Goal: Transaction & Acquisition: Purchase product/service

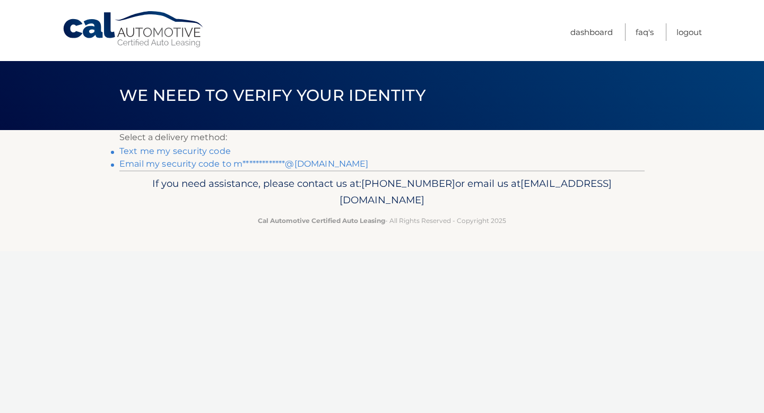
click at [208, 164] on link "**********" at bounding box center [243, 164] width 249 height 10
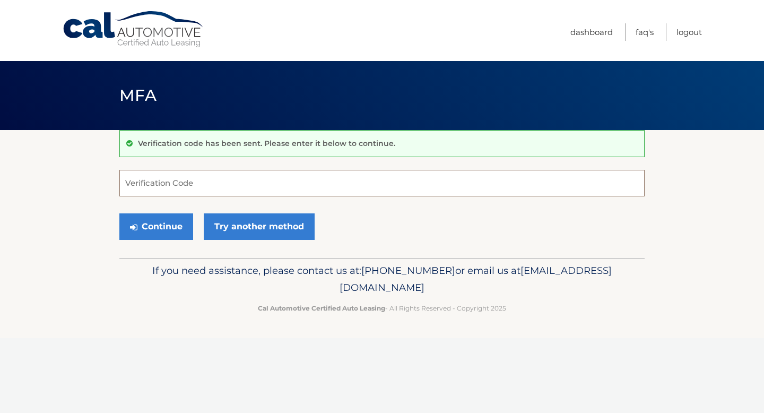
click at [226, 189] on input "Verification Code" at bounding box center [381, 183] width 525 height 27
paste input "672357"
type input "672357"
click at [169, 234] on button "Continue" at bounding box center [156, 226] width 74 height 27
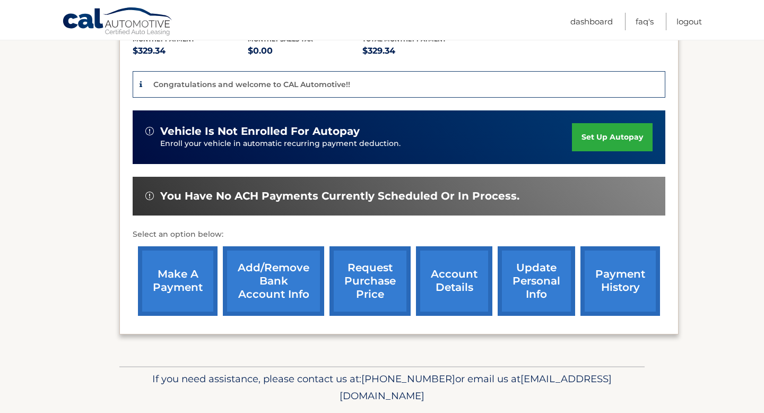
scroll to position [238, 0]
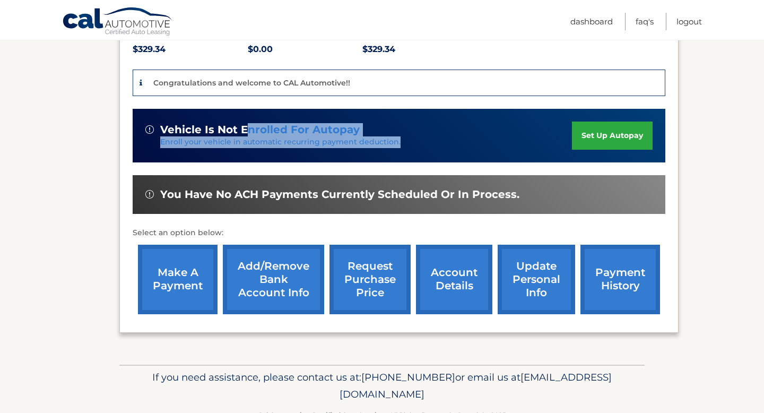
drag, startPoint x: 243, startPoint y: 130, endPoint x: 254, endPoint y: 154, distance: 26.1
click at [254, 154] on div "vehicle is not enrolled for autopay Enroll your vehicle in automatic recurring …" at bounding box center [399, 136] width 532 height 54
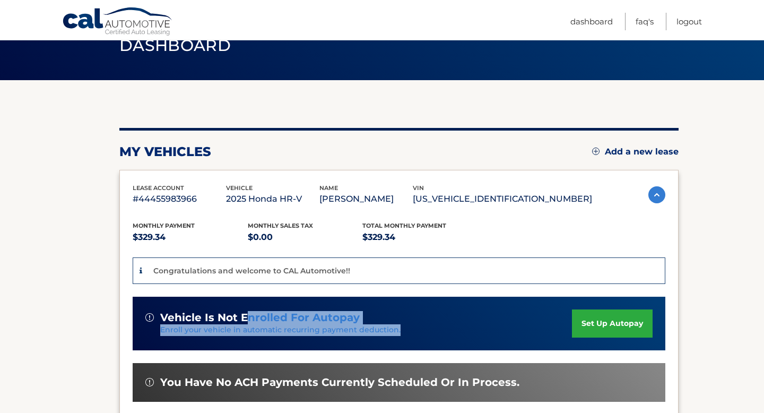
scroll to position [49, 0]
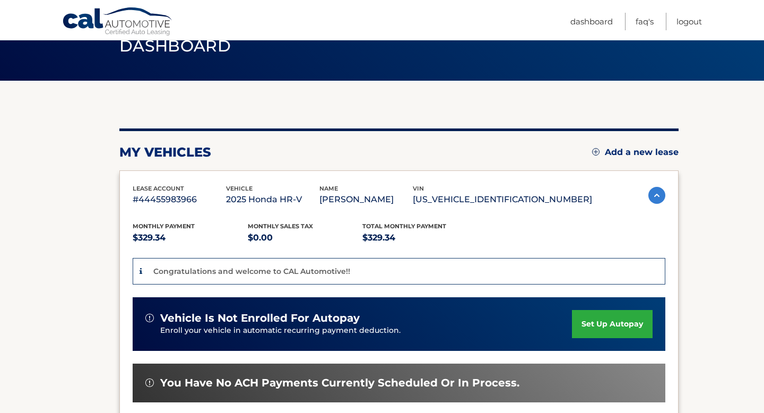
click at [227, 262] on div "Congratulations and welcome to CAL Automotive!!" at bounding box center [399, 271] width 532 height 27
click at [570, 19] on link "Dashboard" at bounding box center [591, 21] width 42 height 17
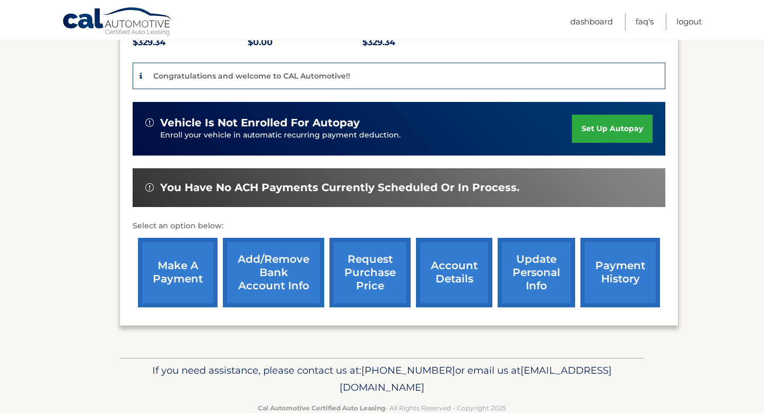
scroll to position [243, 0]
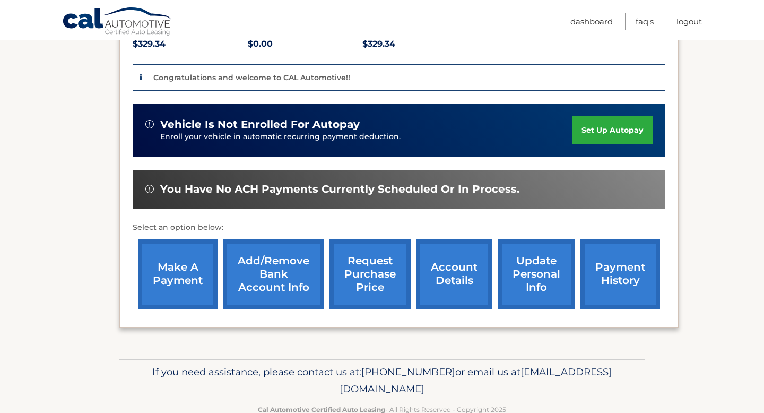
click at [613, 271] on link "payment history" at bounding box center [620, 273] width 80 height 69
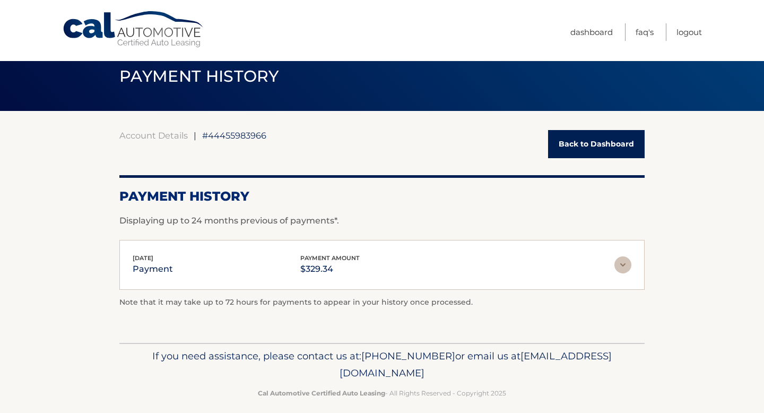
scroll to position [29, 0]
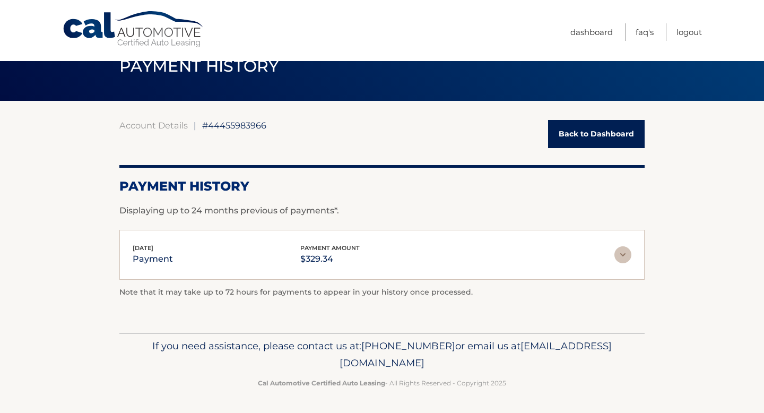
click at [621, 251] on img at bounding box center [622, 254] width 17 height 17
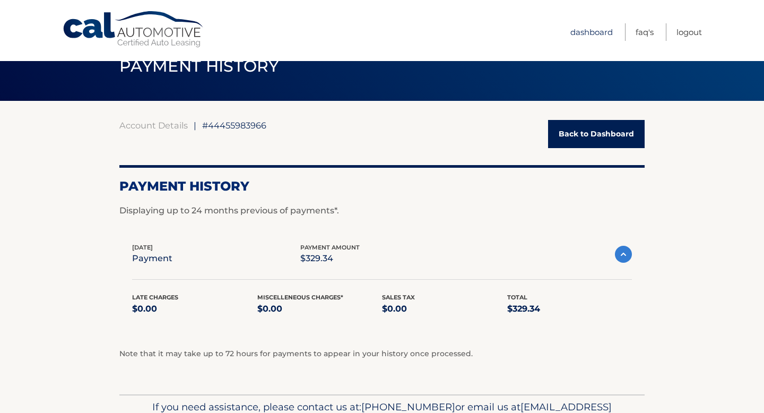
click at [595, 38] on link "Dashboard" at bounding box center [591, 31] width 42 height 17
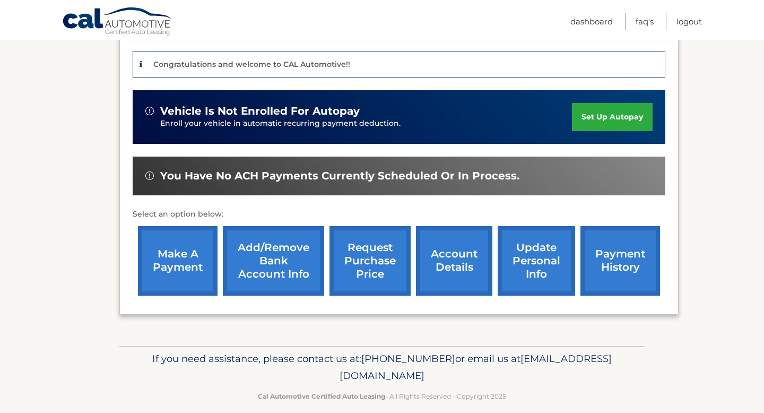
scroll to position [269, 0]
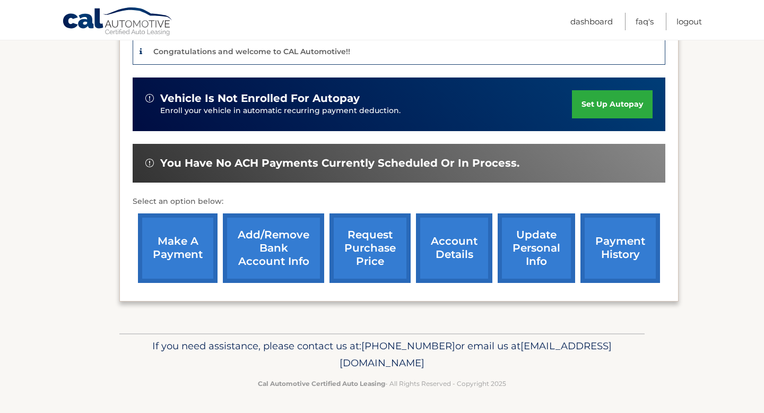
click at [194, 241] on link "make a payment" at bounding box center [178, 247] width 80 height 69
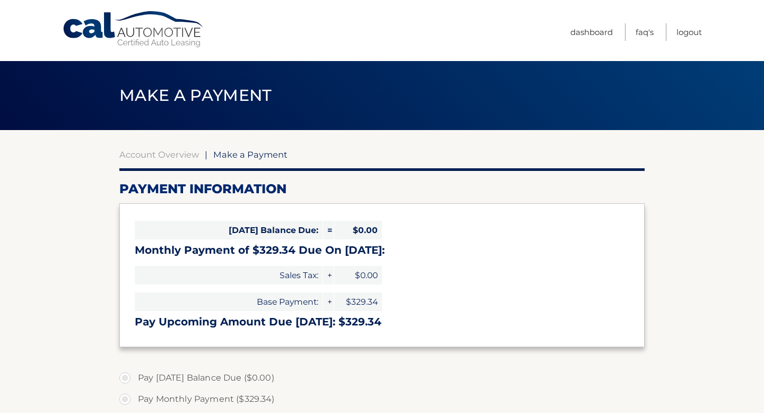
select select "MTJkY2FkODEtNTdiZC00YzBlLThjOTgtNTdiN2JlYzFlY2Fh"
click at [584, 31] on link "Dashboard" at bounding box center [591, 31] width 42 height 17
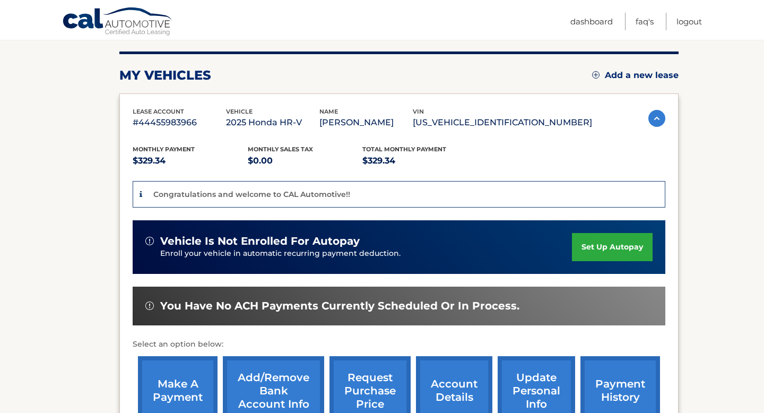
scroll to position [269, 0]
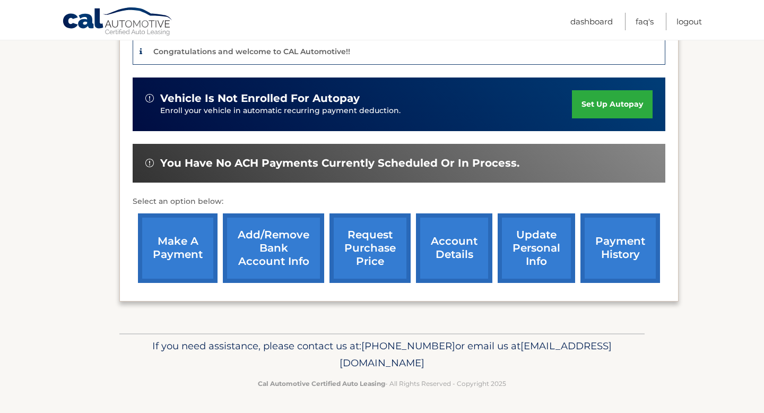
click at [608, 253] on link "payment history" at bounding box center [620, 247] width 80 height 69
click at [205, 255] on link "make a payment" at bounding box center [178, 247] width 80 height 69
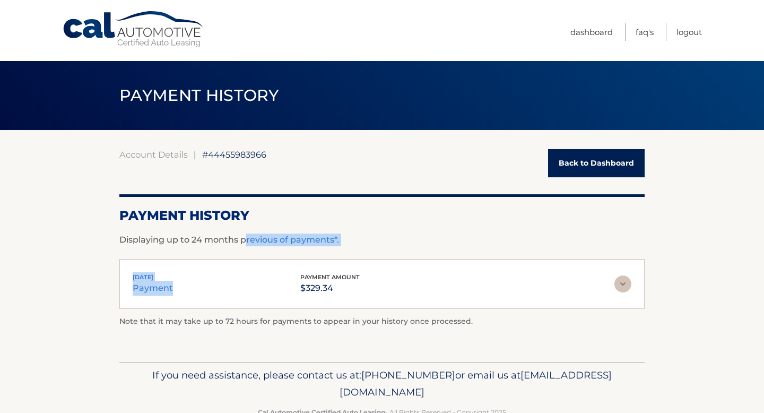
drag, startPoint x: 244, startPoint y: 240, endPoint x: 367, endPoint y: 250, distance: 123.4
click at [367, 251] on div "Account Details | #44455983966 Back to Dashboard Payment History Displaying up …" at bounding box center [381, 244] width 525 height 191
click at [367, 250] on div "Account Details | #44455983966 Back to Dashboard Payment History Displaying up …" at bounding box center [381, 244] width 525 height 191
click at [620, 284] on img at bounding box center [622, 283] width 17 height 17
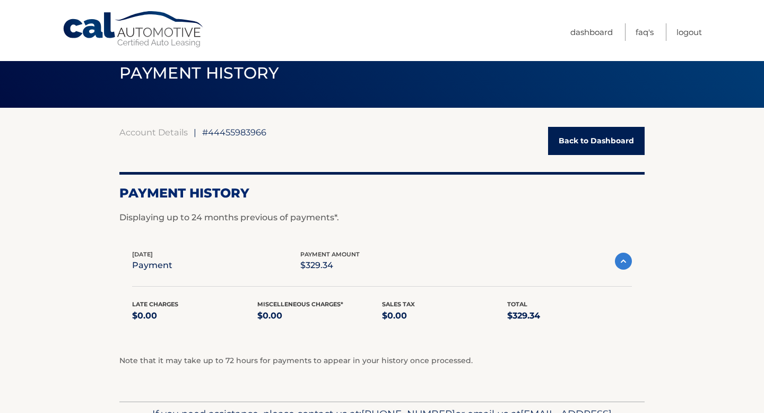
scroll to position [23, 0]
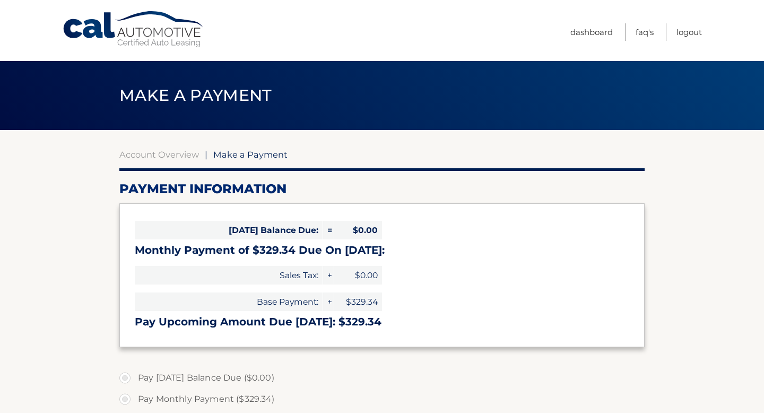
select select "MTJkY2FkODEtNTdiZC00YzBlLThjOTgtNTdiN2JlYzFlY2Fh"
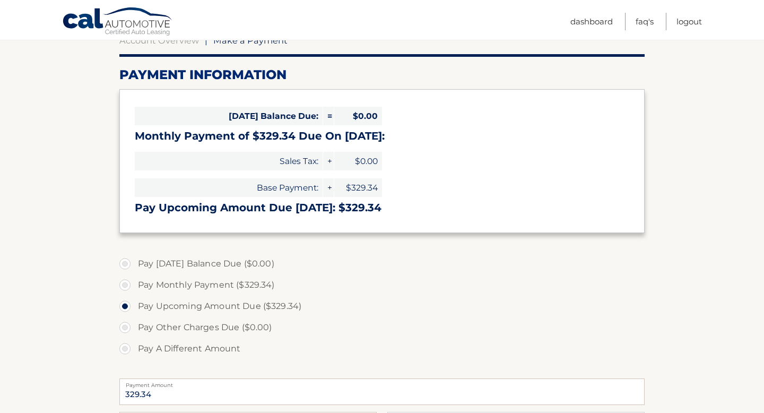
scroll to position [116, 0]
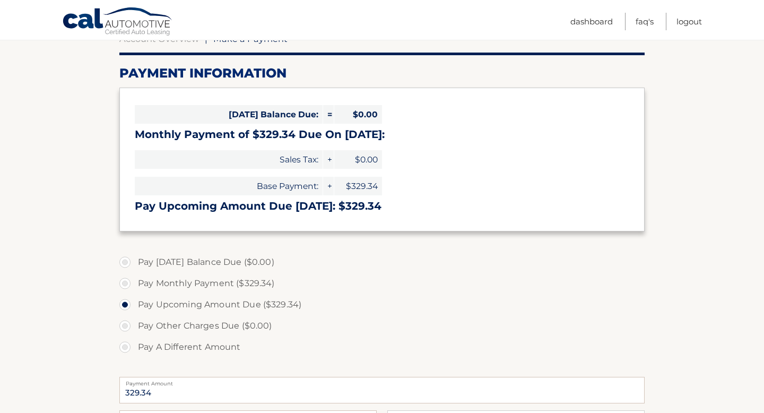
click at [201, 290] on label "Pay Monthly Payment ($329.34)" at bounding box center [381, 283] width 525 height 21
click at [134, 290] on input "Pay Monthly Payment ($329.34)" at bounding box center [129, 281] width 11 height 17
radio input "true"
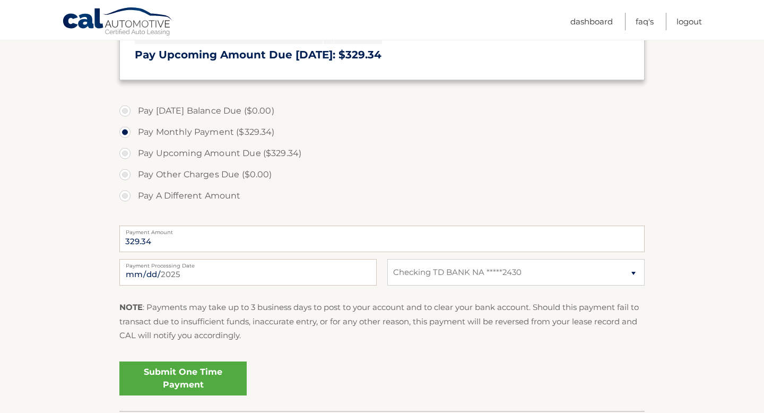
scroll to position [345, 0]
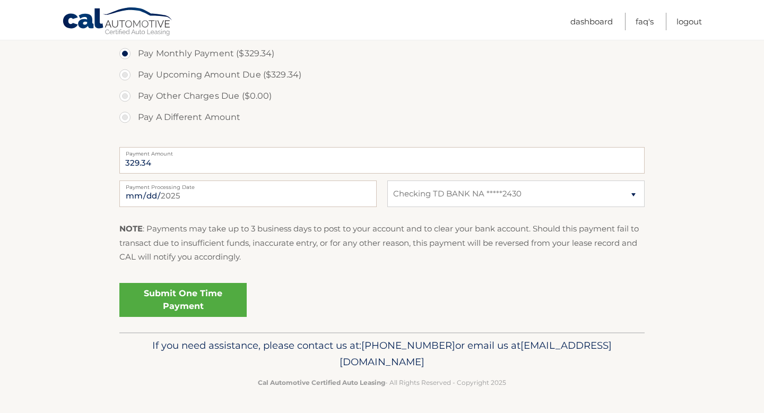
click at [201, 290] on link "Submit One Time Payment" at bounding box center [182, 300] width 127 height 34
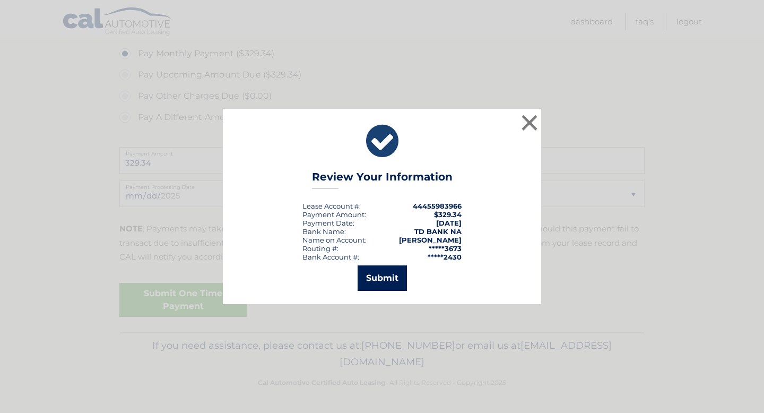
click at [380, 282] on button "Submit" at bounding box center [381, 277] width 49 height 25
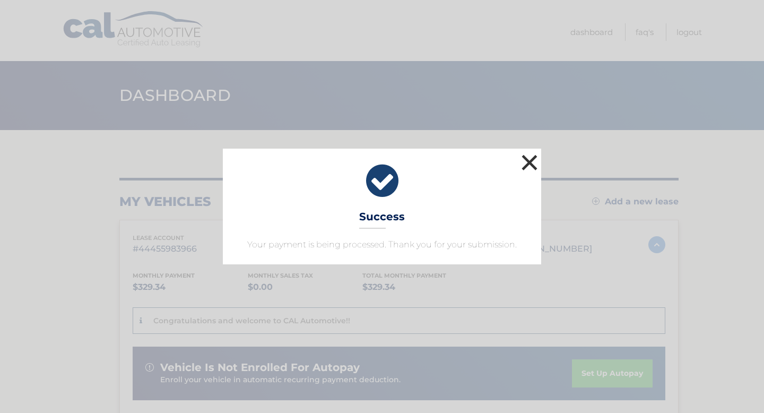
click at [531, 167] on button "×" at bounding box center [529, 162] width 21 height 21
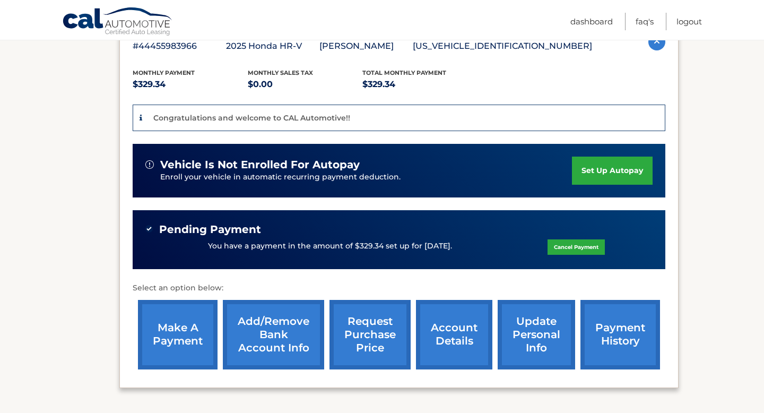
scroll to position [206, 0]
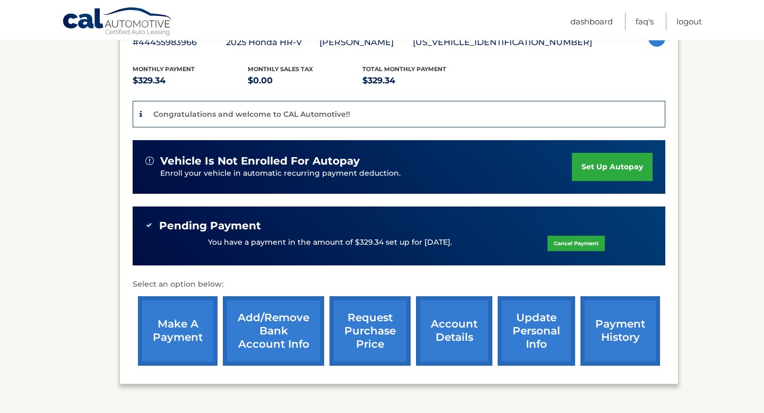
drag, startPoint x: 349, startPoint y: 239, endPoint x: 458, endPoint y: 251, distance: 108.8
click at [458, 251] on div "You have a payment in the amount of $329.34 set up for 8/22/2025. Cancel Payment" at bounding box center [398, 242] width 507 height 20
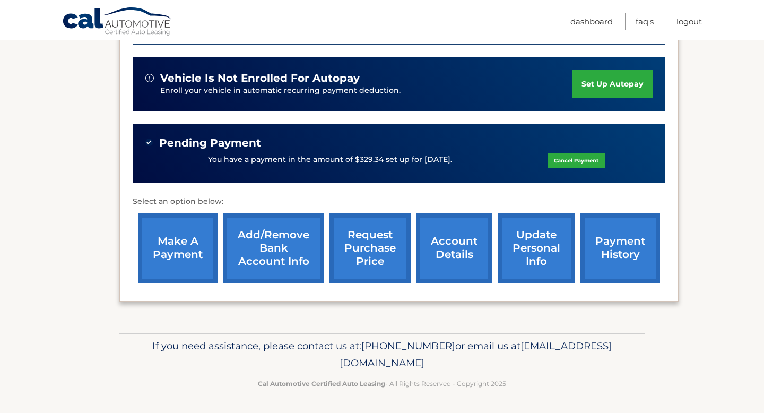
scroll to position [280, 0]
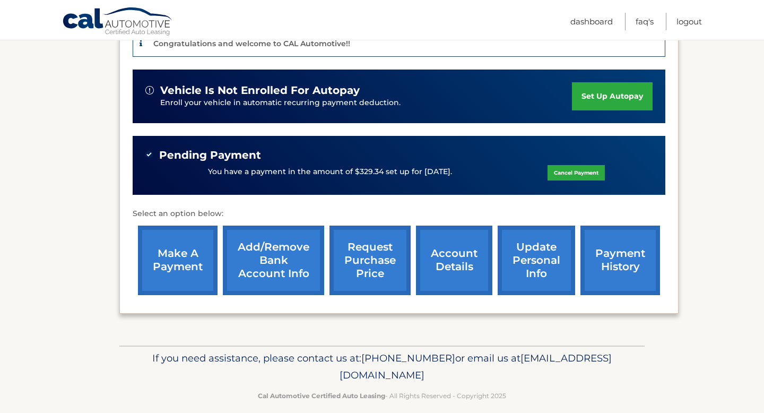
scroll to position [289, 0]
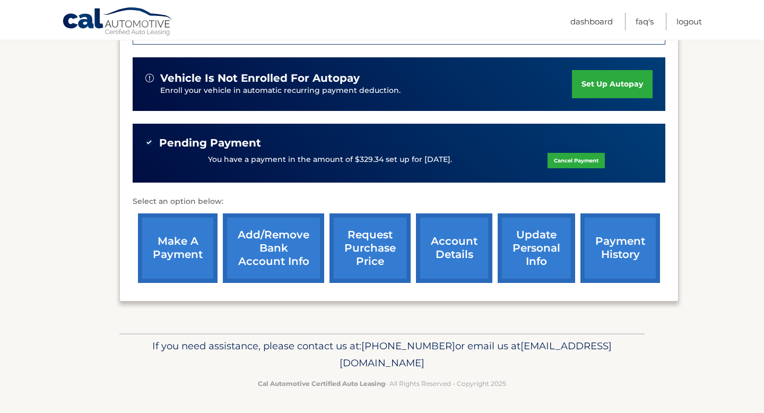
click at [590, 245] on link "payment history" at bounding box center [620, 247] width 80 height 69
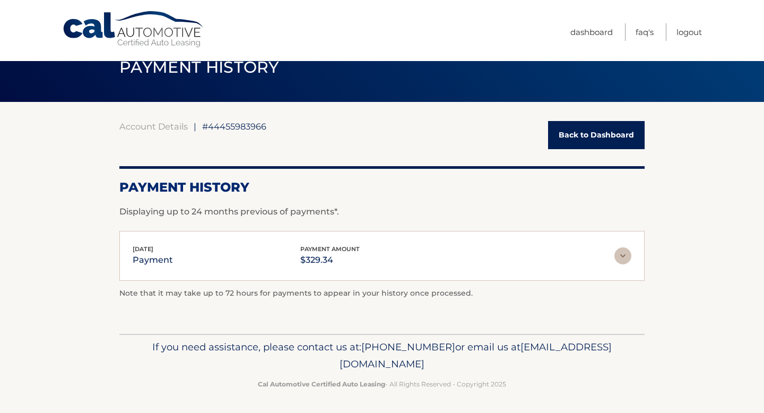
scroll to position [29, 0]
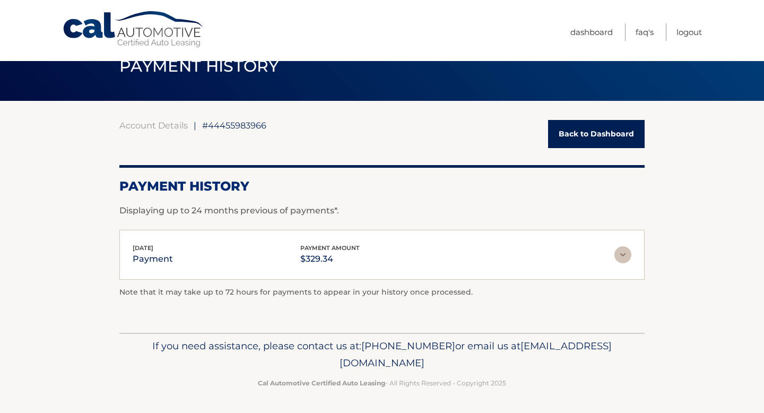
click at [627, 252] on img at bounding box center [622, 254] width 17 height 17
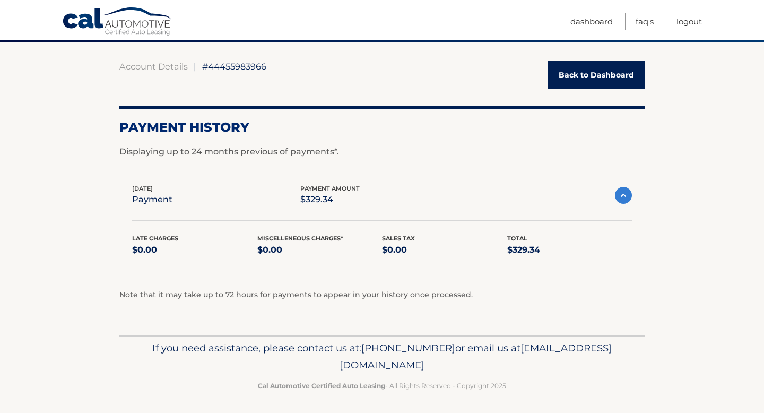
scroll to position [90, 0]
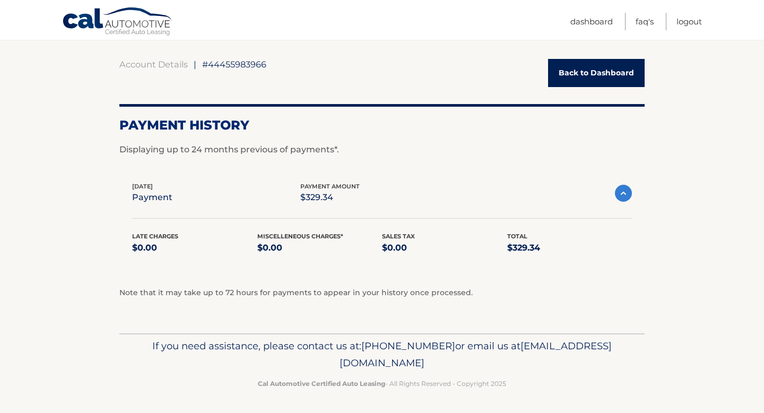
drag, startPoint x: 216, startPoint y: 292, endPoint x: 350, endPoint y: 299, distance: 133.8
click at [350, 299] on div "Account Details | #44455983966 Back to Dashboard Payment History Displaying up …" at bounding box center [381, 185] width 525 height 253
click at [563, 74] on link "Back to Dashboard" at bounding box center [596, 73] width 97 height 28
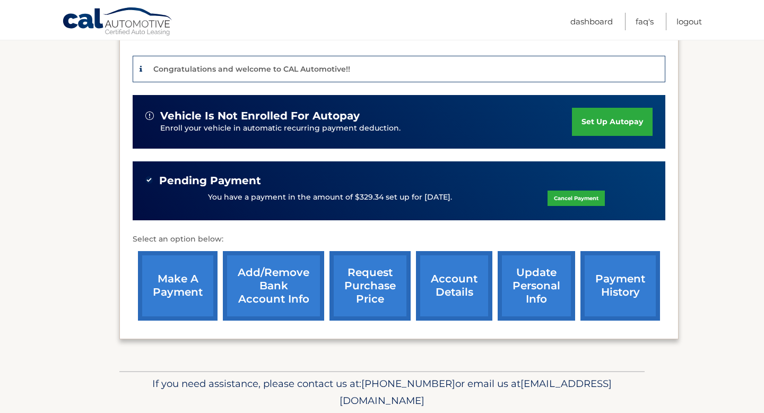
scroll to position [253, 0]
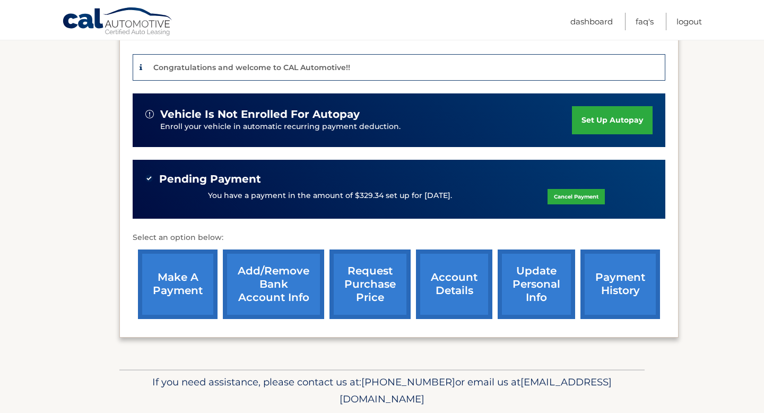
click at [573, 198] on link "Cancel Payment" at bounding box center [575, 196] width 57 height 15
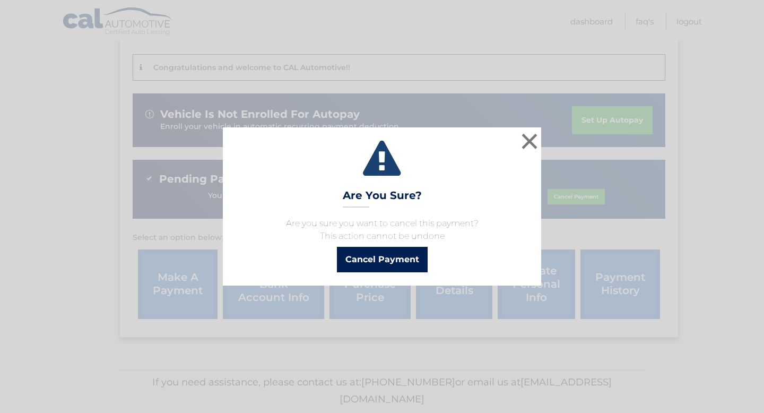
click at [363, 262] on button "Cancel Payment" at bounding box center [382, 259] width 91 height 25
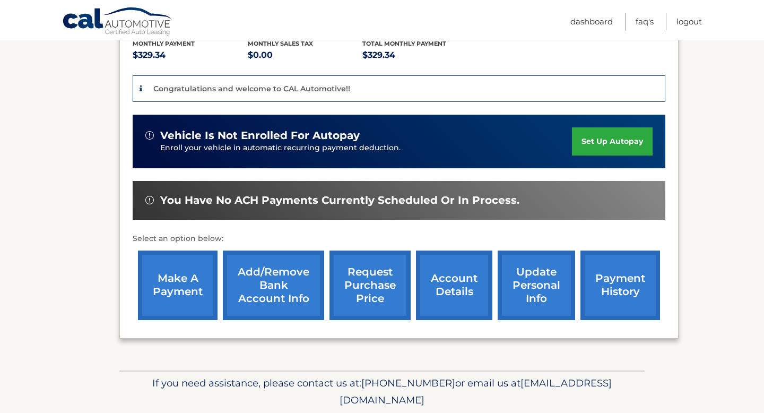
scroll to position [236, 0]
